Goal: Information Seeking & Learning: Find specific page/section

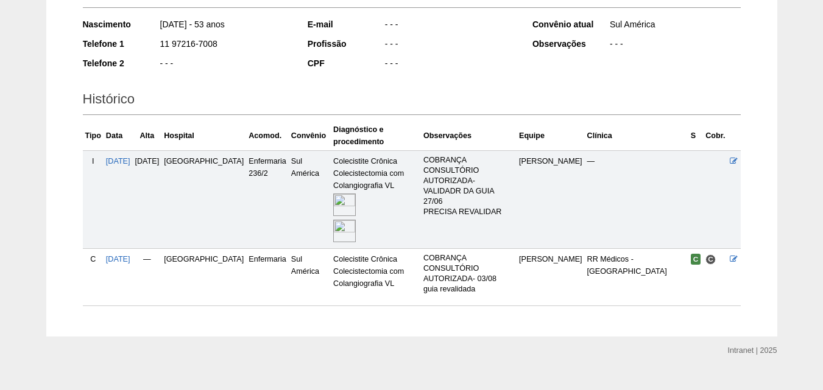
scroll to position [211, 0]
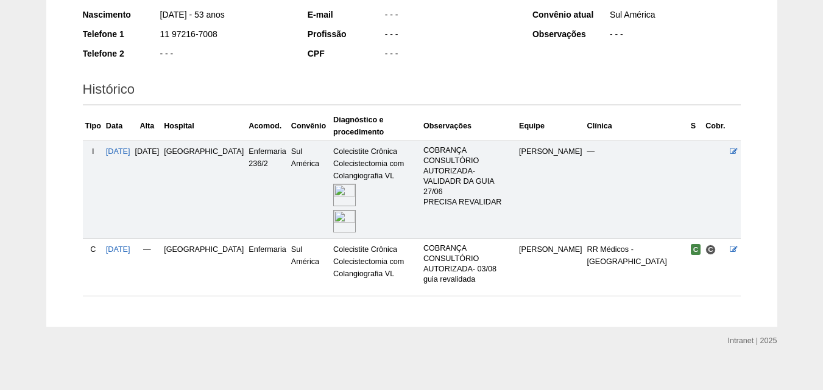
drag, startPoint x: 342, startPoint y: 164, endPoint x: 0, endPoint y: 414, distance: 423.5
click at [333, 197] on img at bounding box center [344, 195] width 23 height 23
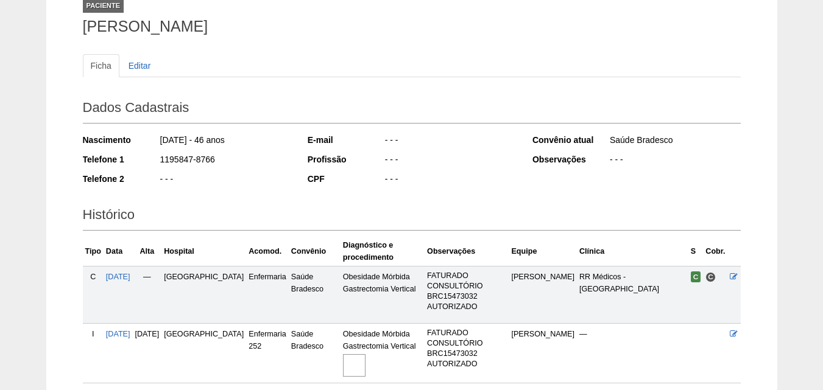
scroll to position [183, 0]
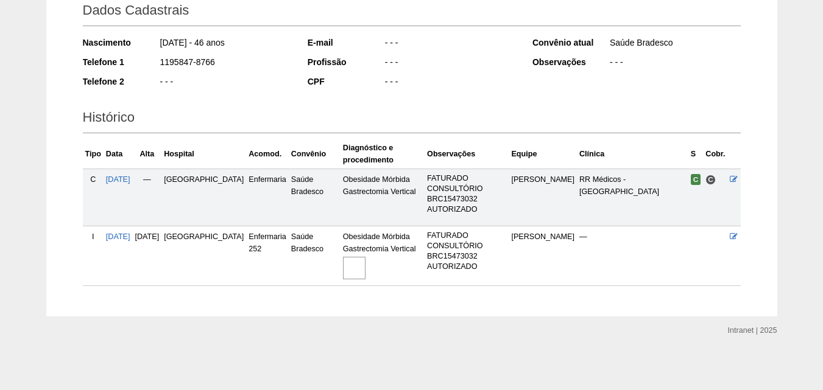
click at [343, 267] on img at bounding box center [354, 268] width 23 height 23
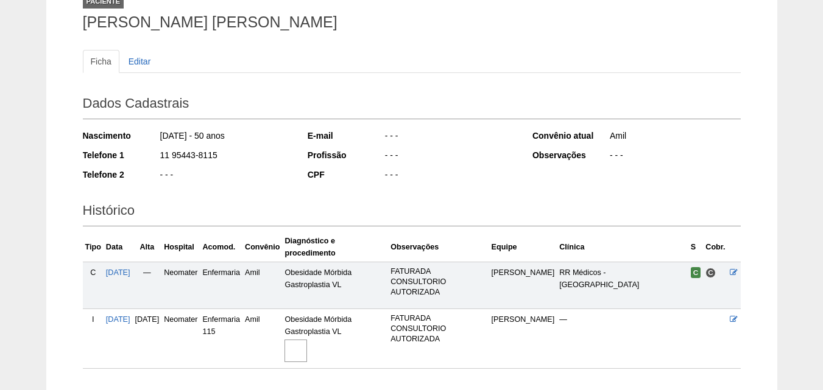
scroll to position [173, 0]
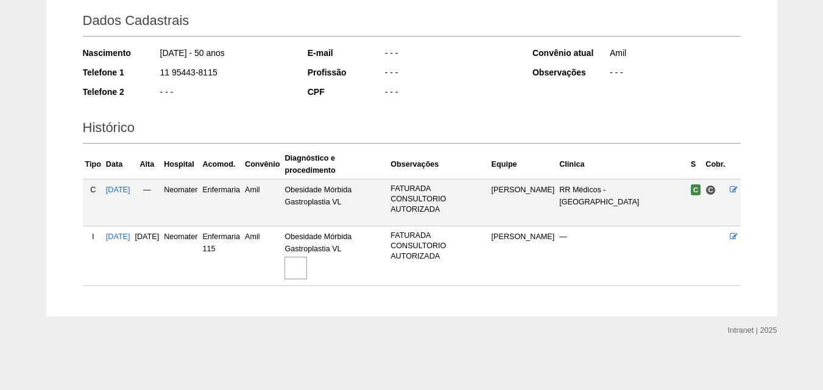
click at [307, 272] on img at bounding box center [295, 268] width 23 height 23
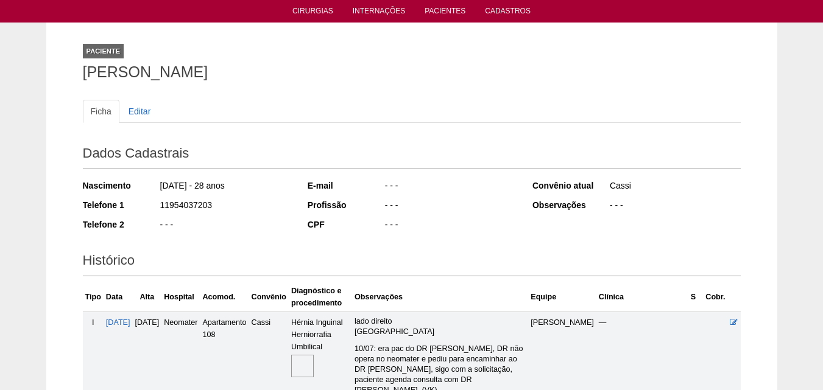
scroll to position [183, 0]
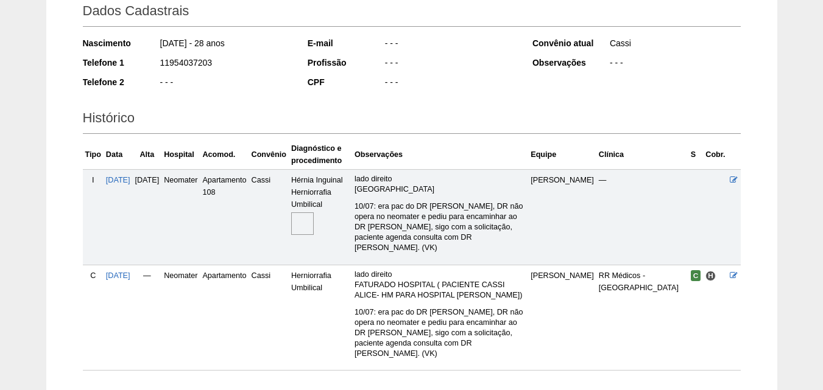
click at [314, 225] on img at bounding box center [302, 223] width 23 height 23
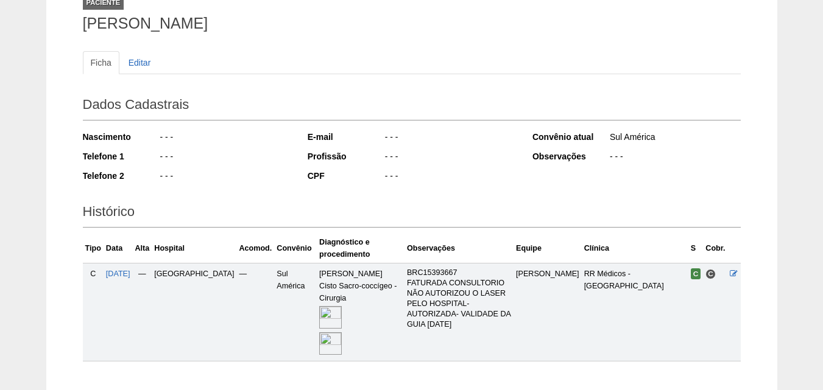
scroll to position [164, 0]
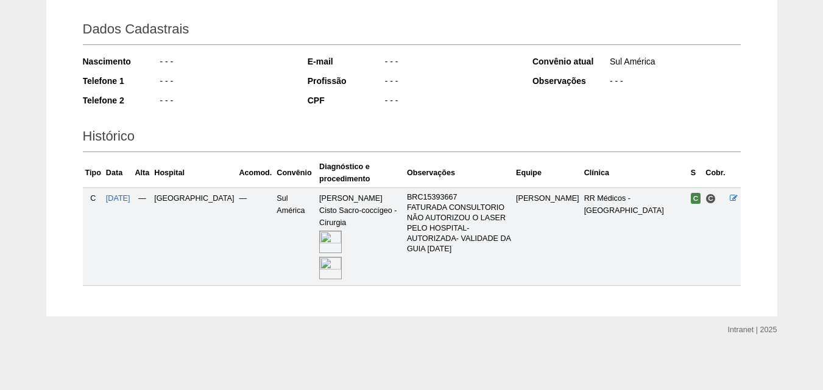
click at [319, 260] on img at bounding box center [330, 268] width 23 height 23
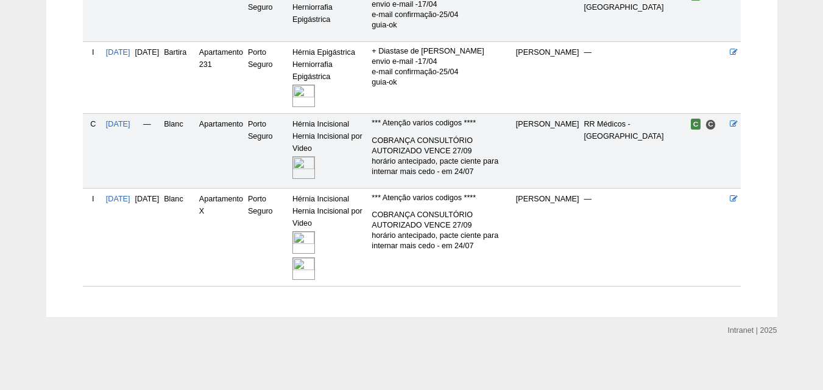
scroll to position [368, 0]
click at [315, 245] on img at bounding box center [303, 242] width 23 height 23
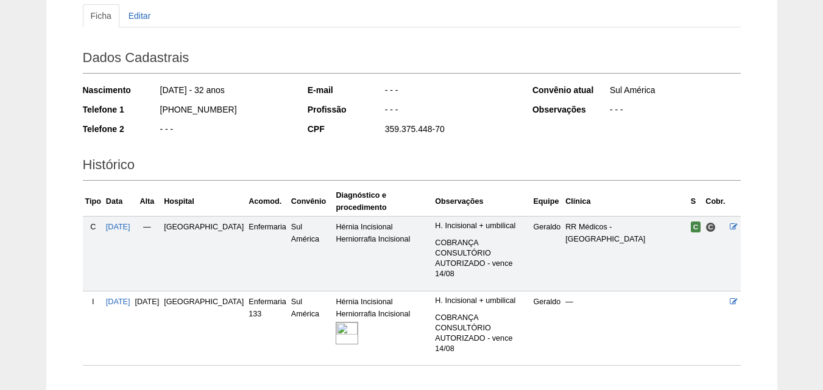
scroll to position [195, 0]
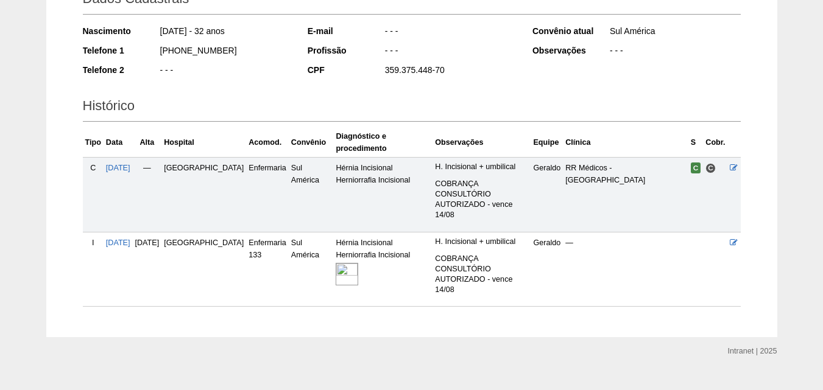
click at [335, 267] on img at bounding box center [346, 274] width 23 height 23
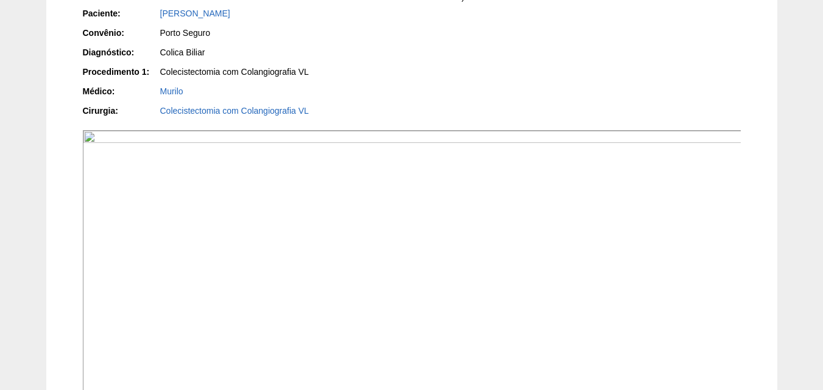
scroll to position [183, 0]
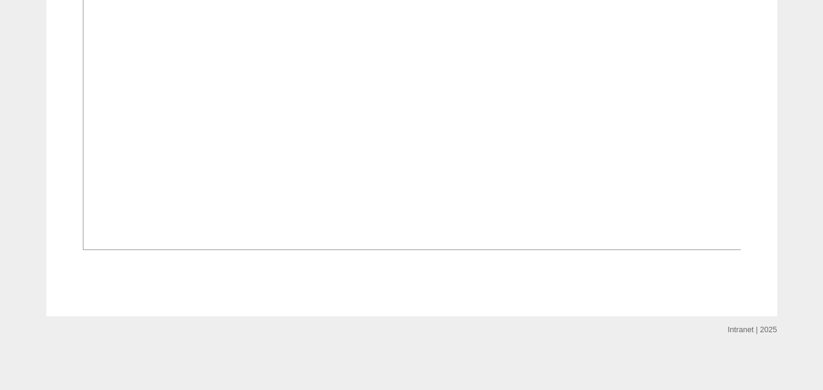
scroll to position [852, 0]
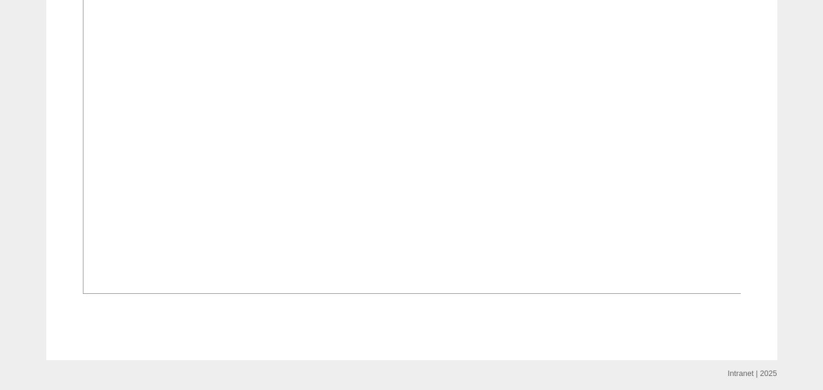
scroll to position [974, 0]
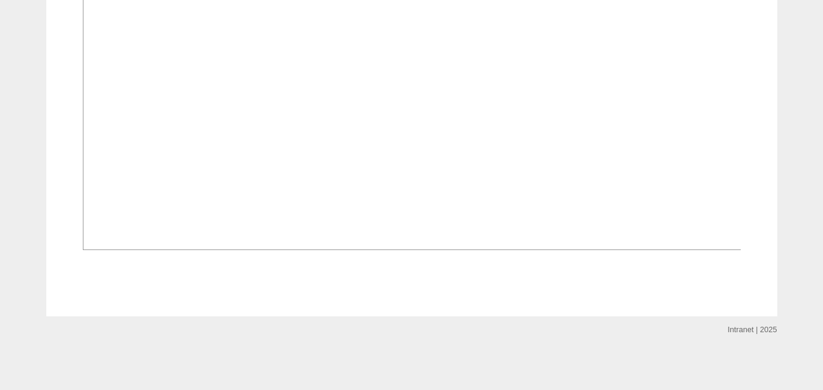
scroll to position [1035, 0]
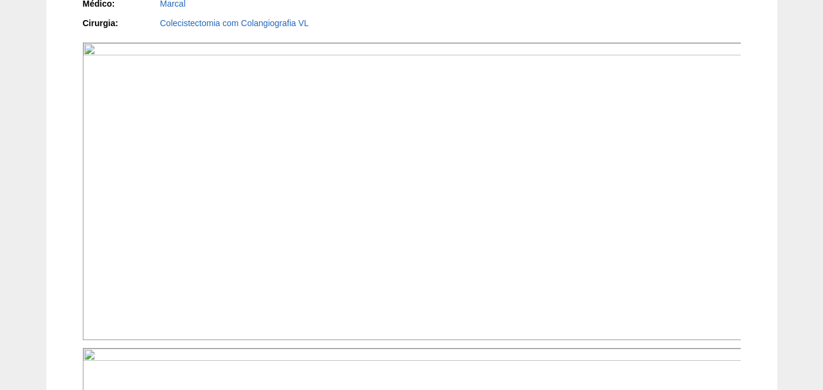
scroll to position [365, 0]
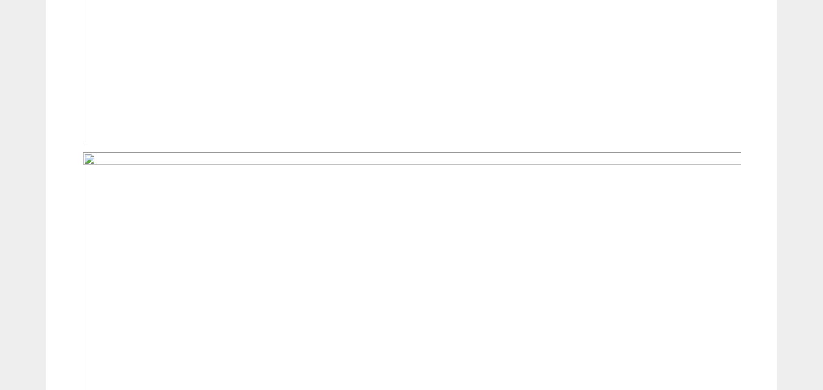
scroll to position [548, 0]
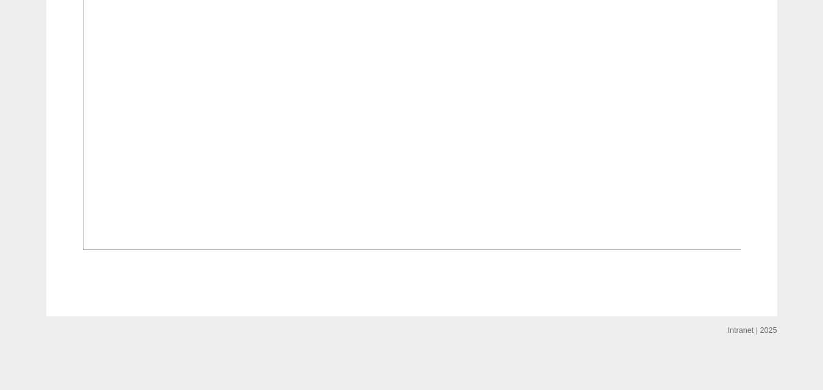
scroll to position [1035, 0]
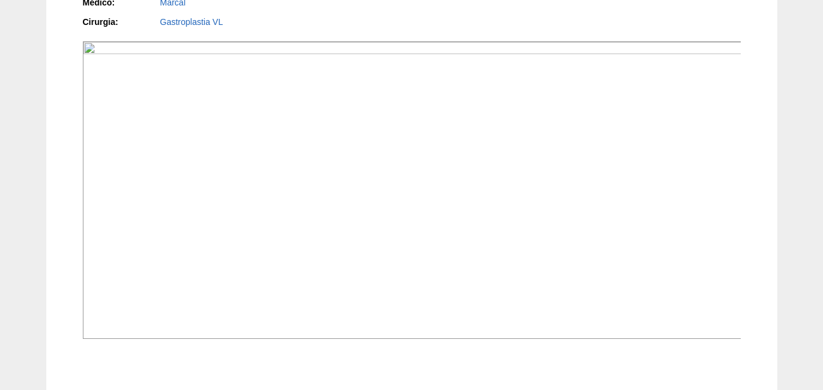
scroll to position [365, 0]
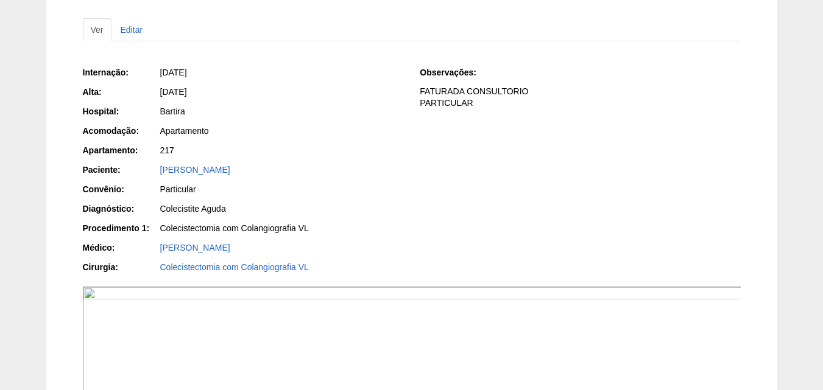
scroll to position [426, 0]
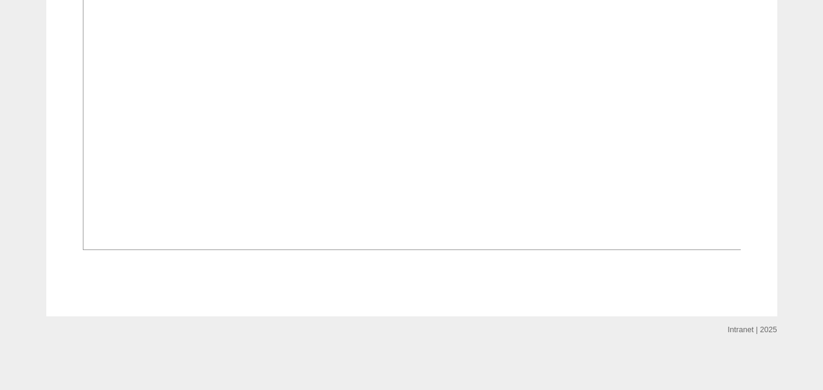
scroll to position [1035, 0]
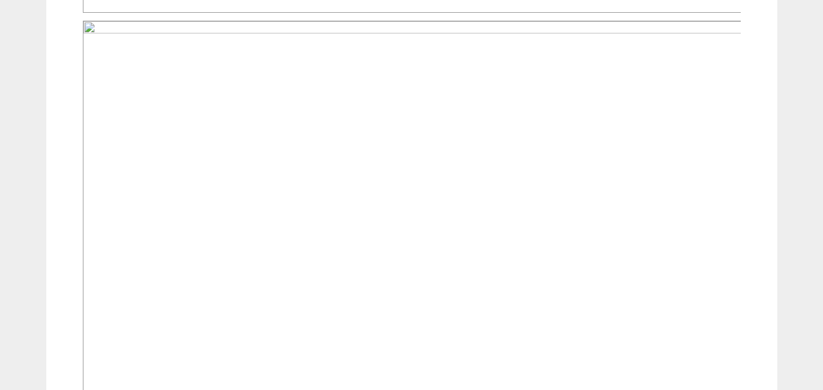
scroll to position [887, 0]
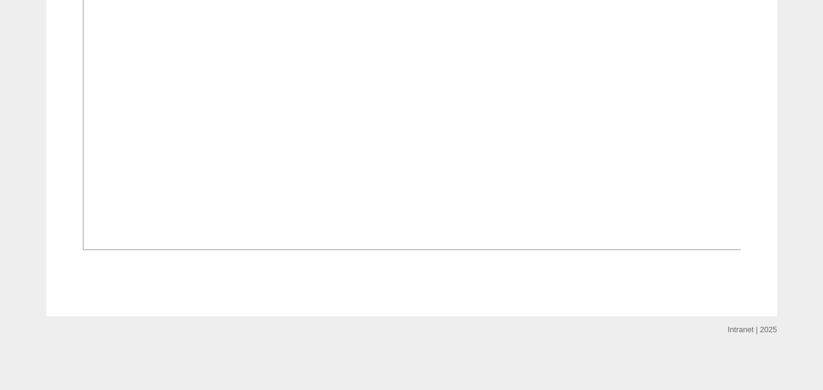
scroll to position [913, 0]
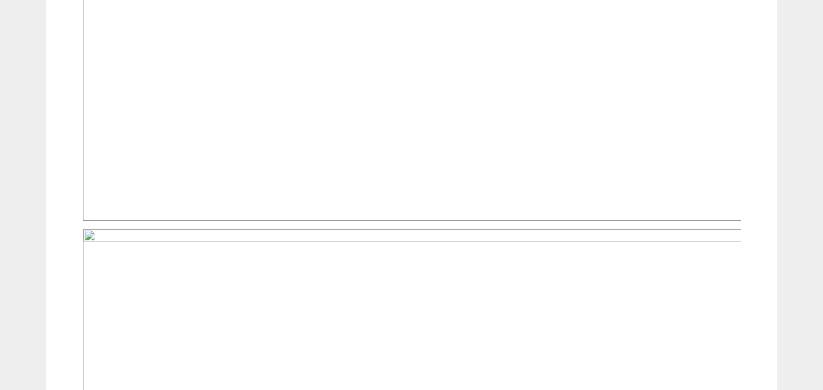
scroll to position [426, 0]
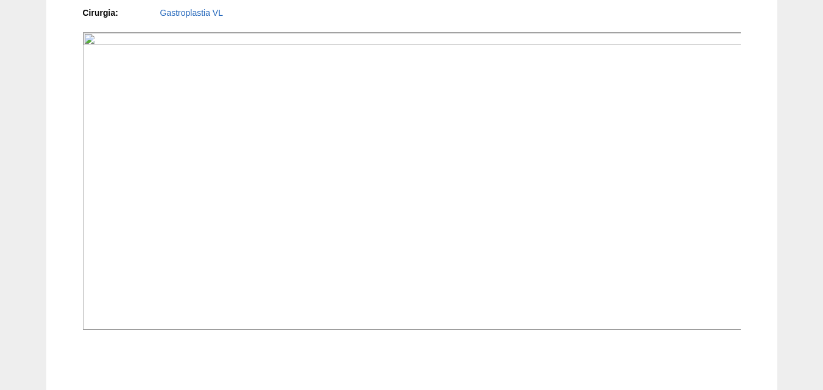
scroll to position [426, 0]
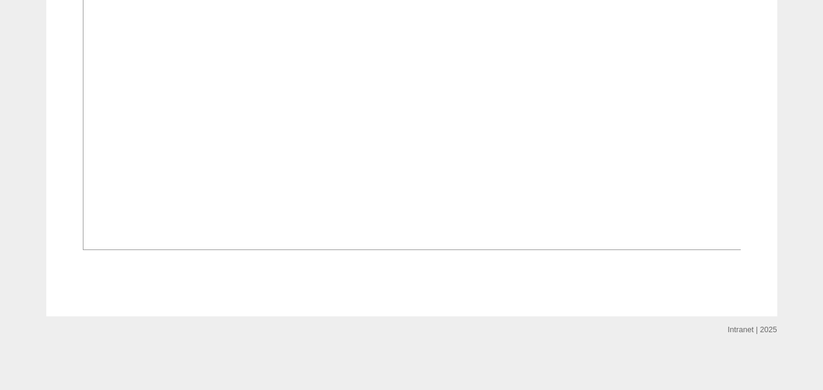
scroll to position [1218, 0]
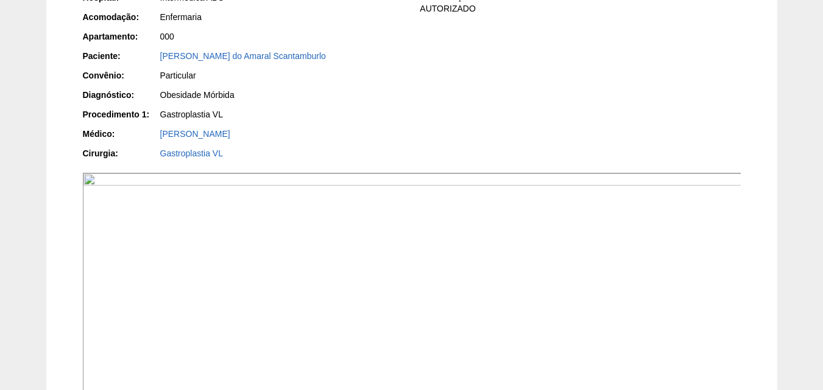
scroll to position [123, 0]
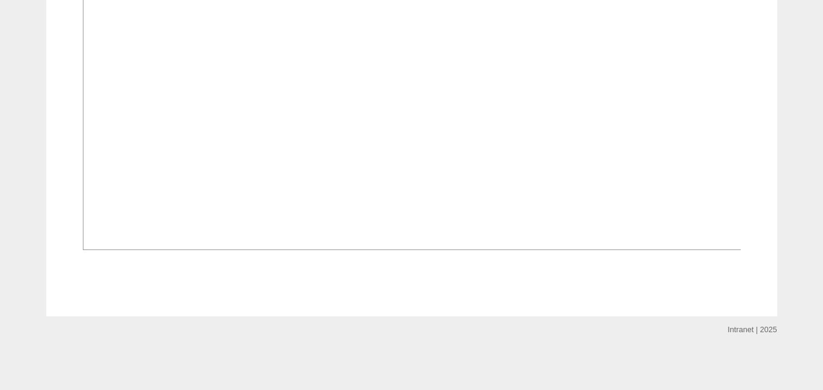
scroll to position [1017, 0]
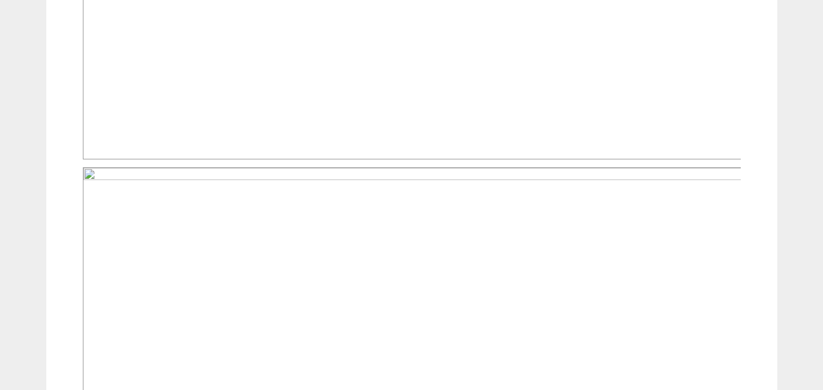
scroll to position [852, 0]
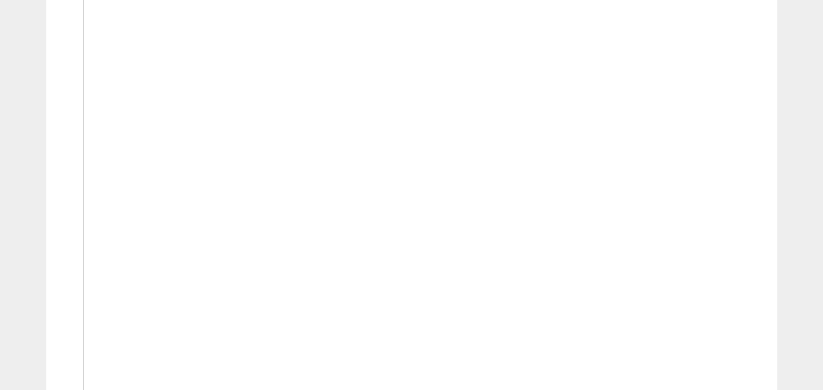
scroll to position [913, 0]
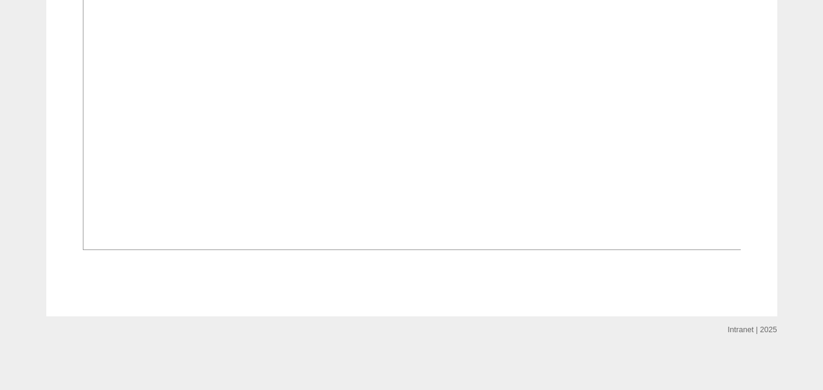
scroll to position [1539, 0]
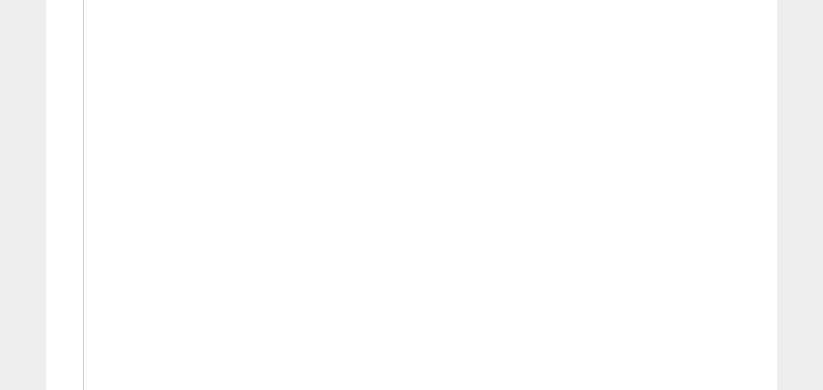
scroll to position [913, 0]
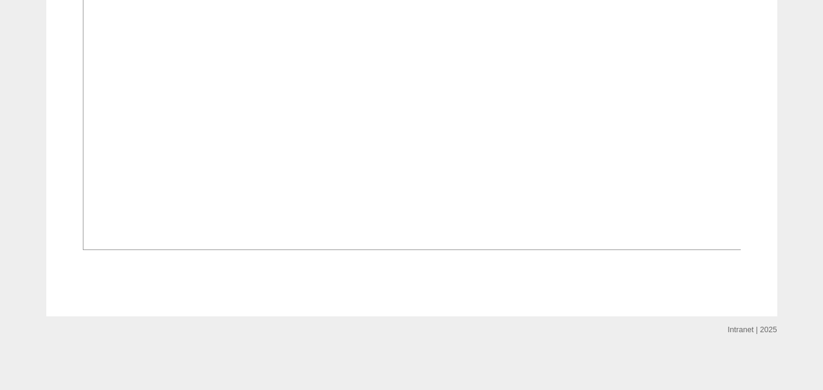
scroll to position [1036, 0]
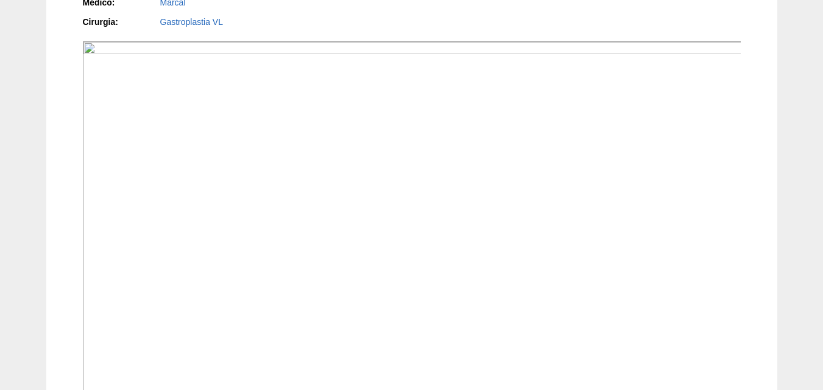
scroll to position [365, 0]
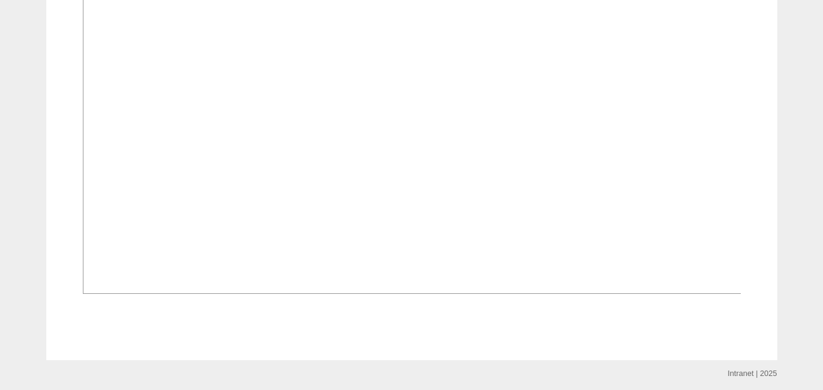
scroll to position [487, 0]
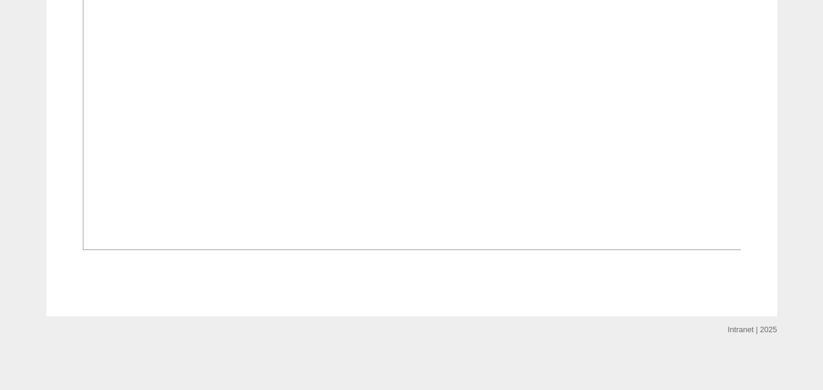
scroll to position [732, 0]
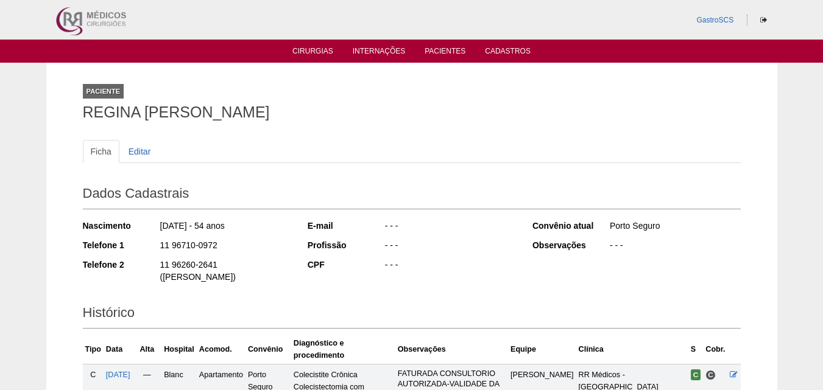
scroll to position [351, 0]
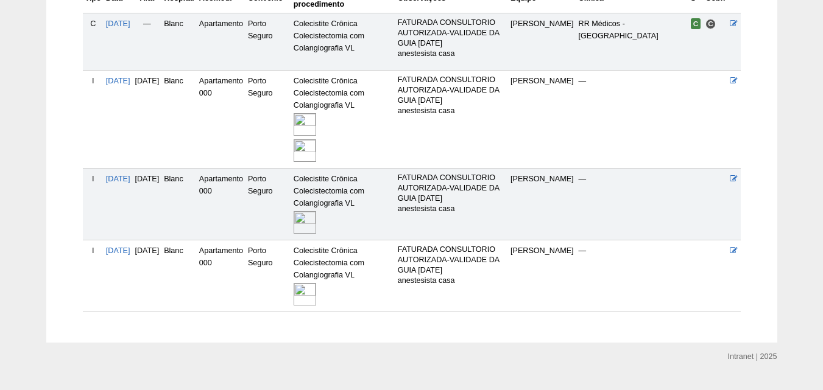
click at [316, 139] on img at bounding box center [304, 150] width 23 height 23
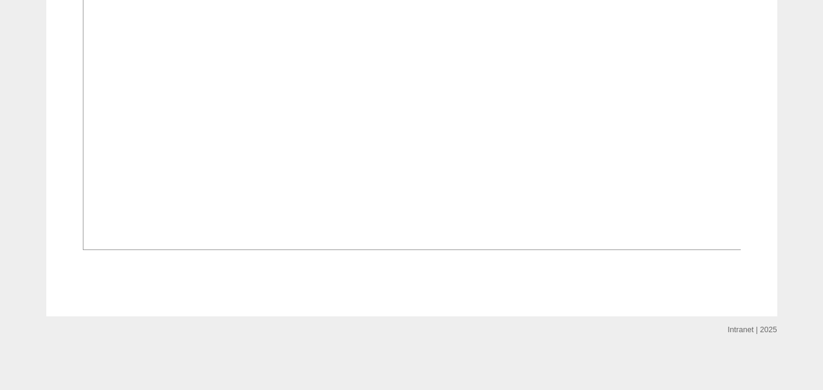
scroll to position [1922, 0]
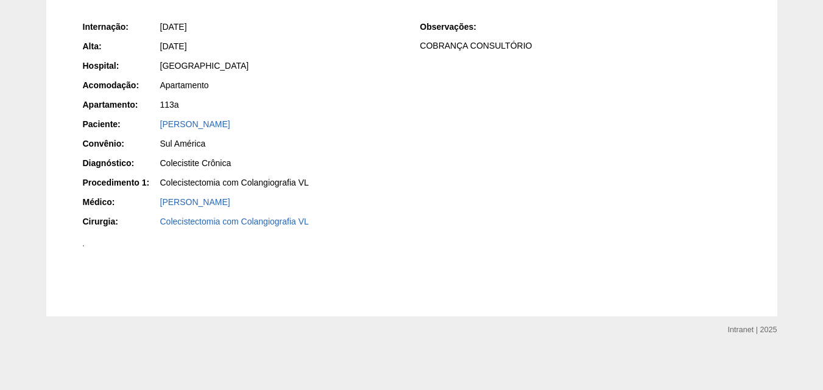
scroll to position [776, 0]
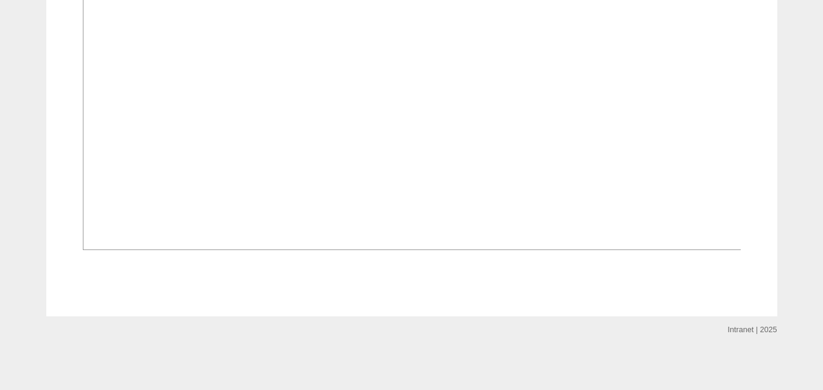
scroll to position [974, 0]
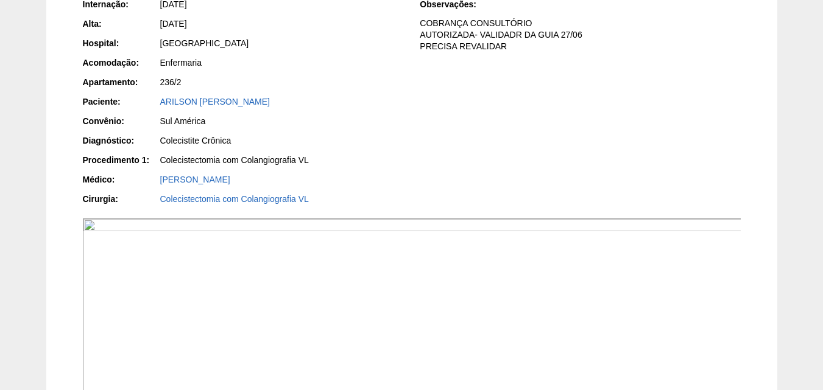
scroll to position [122, 0]
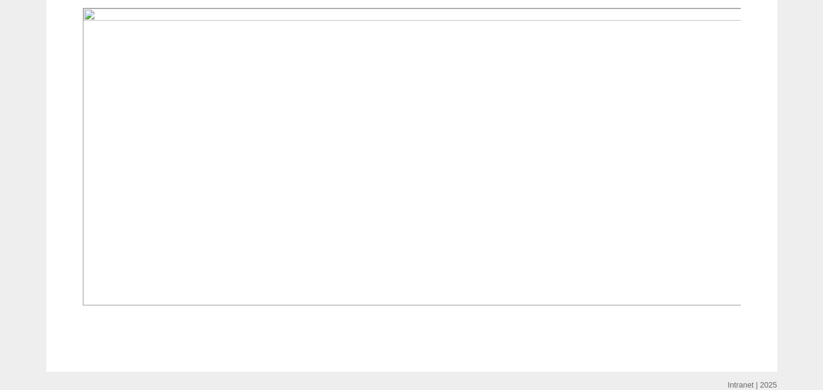
scroll to position [456, 0]
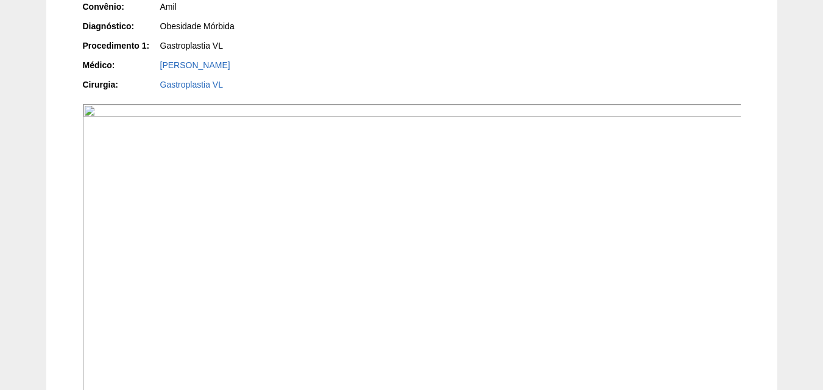
scroll to position [456, 0]
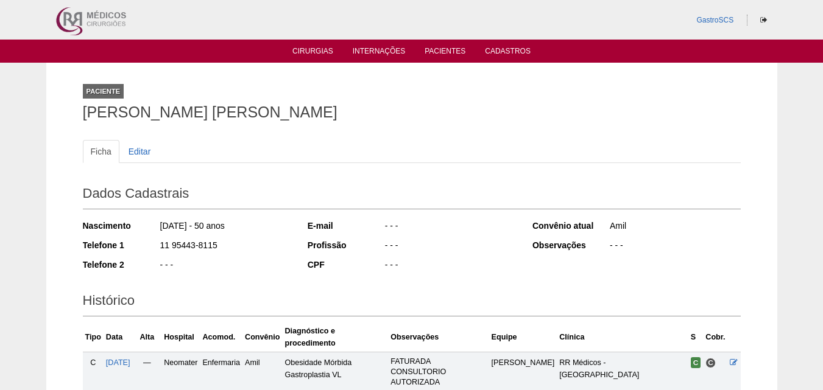
scroll to position [173, 0]
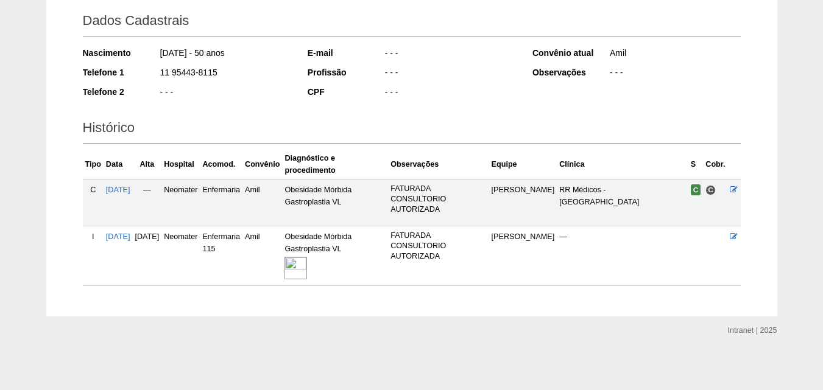
click at [307, 270] on img at bounding box center [295, 268] width 23 height 23
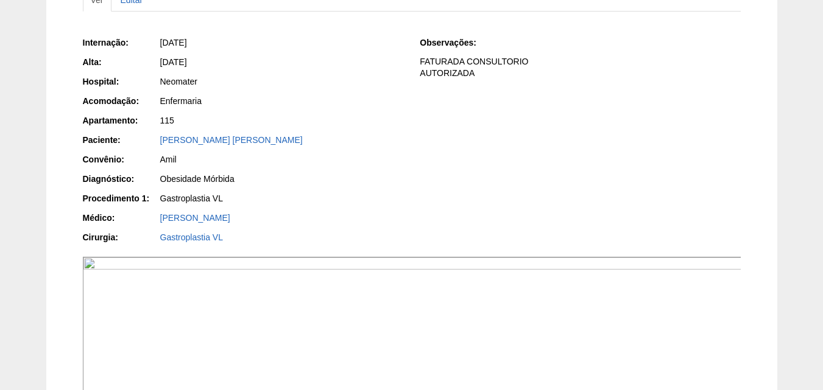
scroll to position [395, 0]
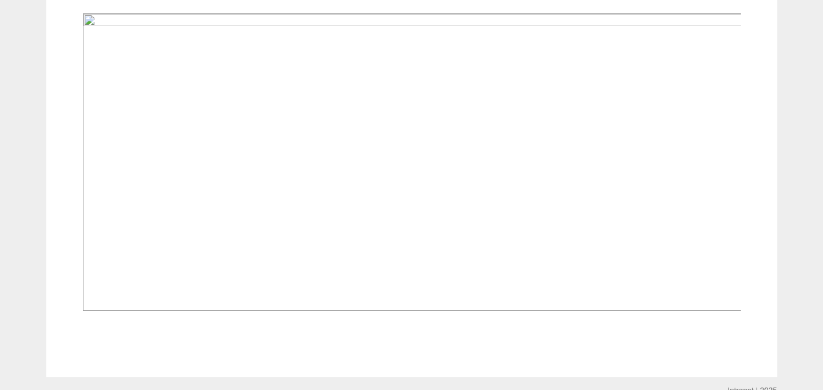
click at [693, 172] on img at bounding box center [412, 162] width 659 height 298
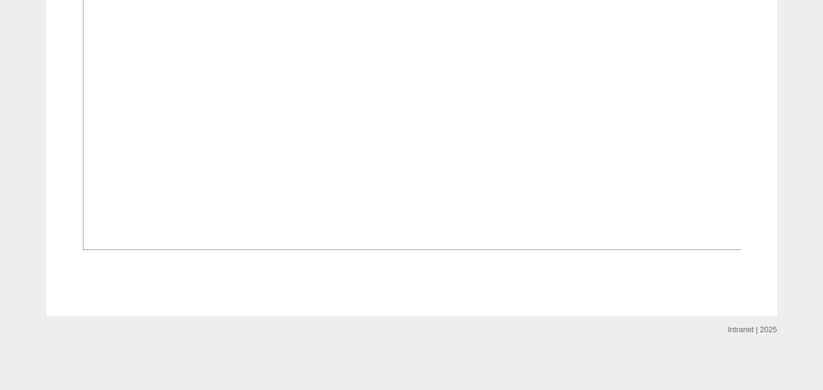
scroll to position [1056, 0]
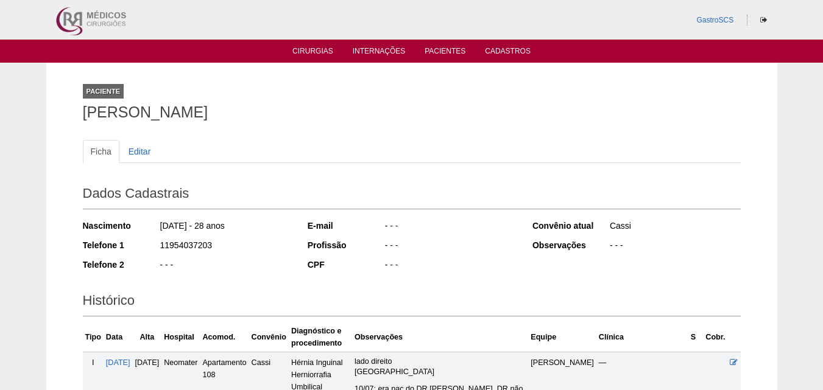
scroll to position [183, 0]
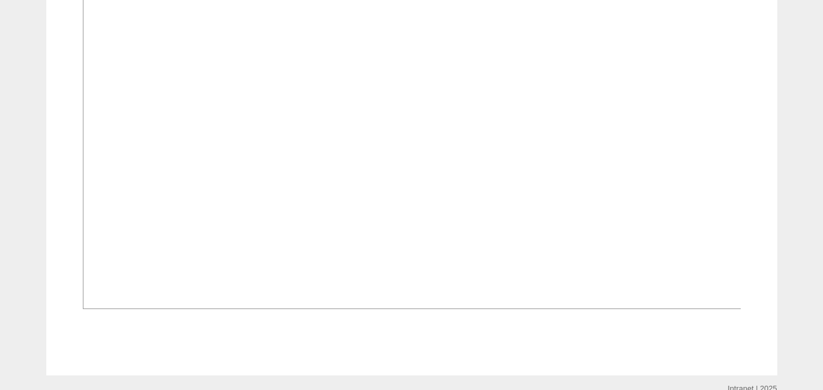
scroll to position [1279, 0]
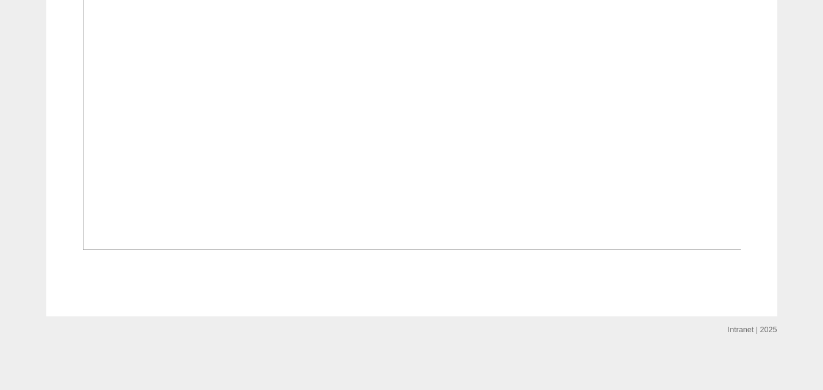
scroll to position [913, 0]
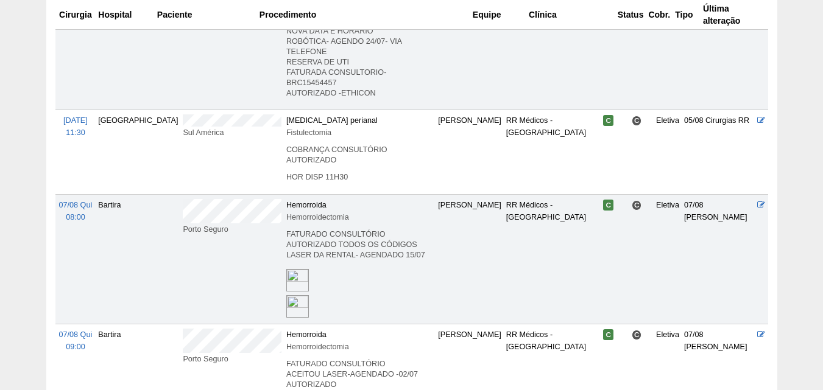
scroll to position [791, 0]
